Goal: Information Seeking & Learning: Understand process/instructions

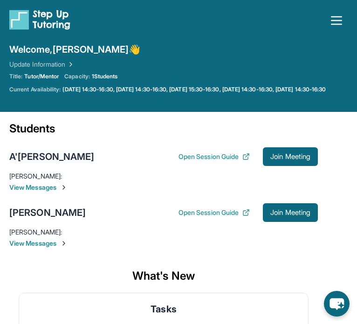
scroll to position [39, 0]
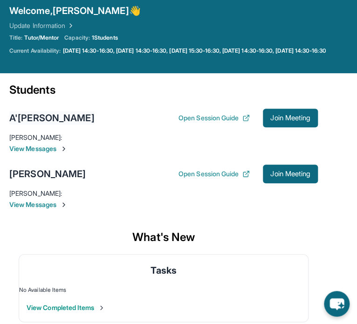
click at [60, 121] on div "A'[PERSON_NAME]" at bounding box center [51, 117] width 85 height 13
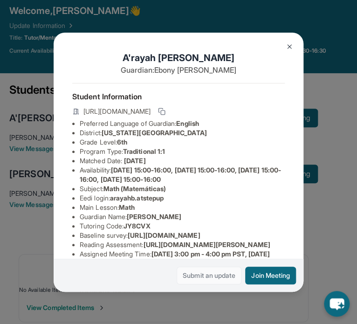
scroll to position [53, 0]
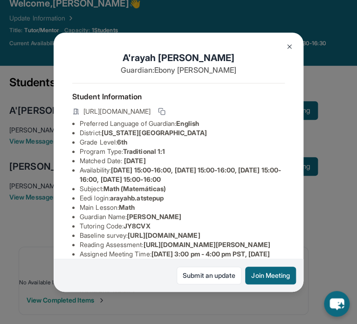
click at [286, 48] on img at bounding box center [289, 46] width 7 height 7
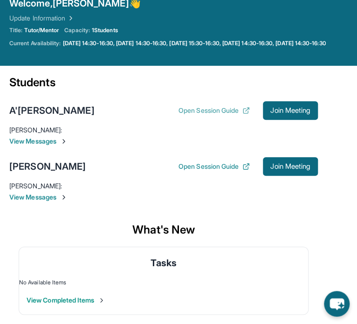
click at [210, 110] on button "Open Session Guide" at bounding box center [213, 110] width 71 height 9
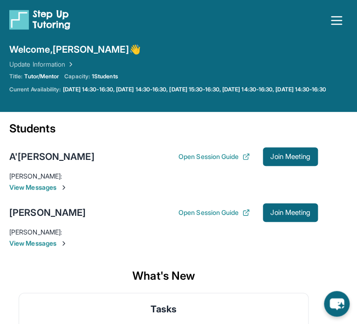
click at [339, 19] on icon "button" at bounding box center [336, 20] width 15 height 15
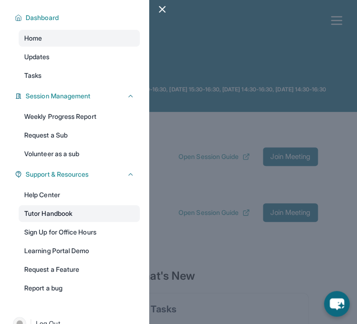
click at [102, 217] on link "Tutor Handbook" at bounding box center [79, 213] width 121 height 17
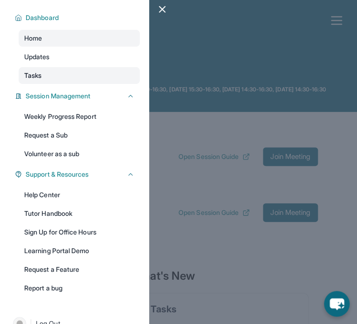
click at [41, 75] on span "Tasks" at bounding box center [32, 75] width 17 height 9
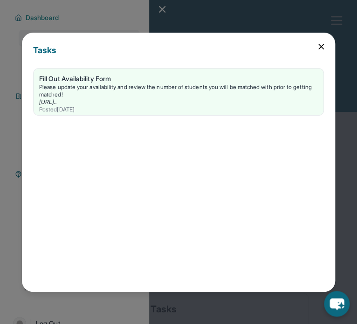
click at [323, 48] on icon at bounding box center [321, 46] width 5 height 5
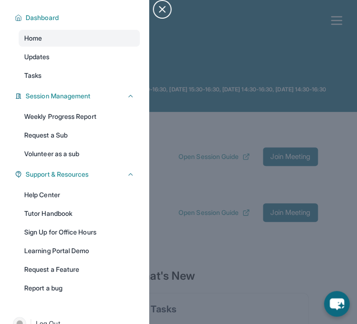
click at [158, 11] on icon "button" at bounding box center [161, 9] width 11 height 11
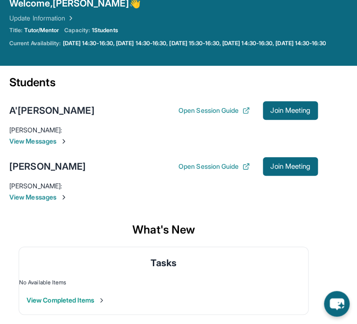
scroll to position [53, 0]
